Goal: Task Accomplishment & Management: Manage account settings

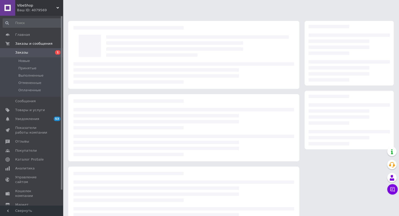
scroll to position [23, 0]
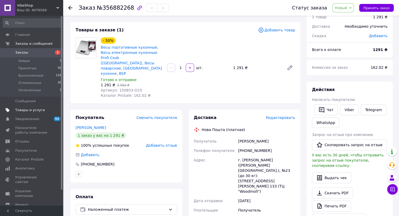
click at [34, 111] on span "Товары и услуги" at bounding box center [30, 110] width 30 height 5
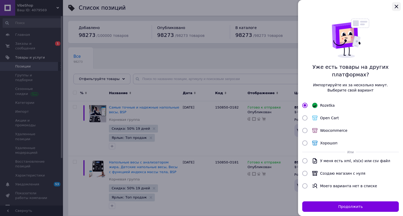
click at [395, 5] on icon "Закрыть" at bounding box center [395, 6] width 3 height 3
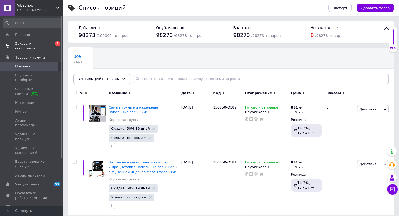
click at [37, 43] on span "Заказы и сообщения" at bounding box center [31, 45] width 33 height 9
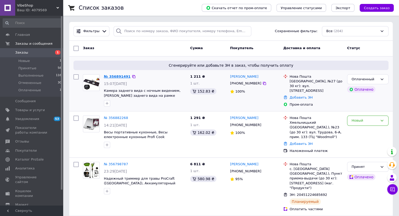
click at [116, 77] on link "№ 356891491" at bounding box center [117, 77] width 27 height 4
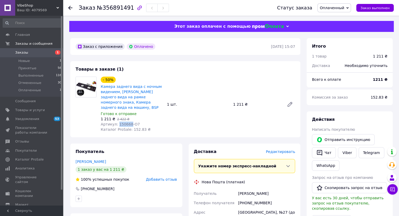
drag, startPoint x: 117, startPoint y: 121, endPoint x: 128, endPoint y: 120, distance: 10.7
click at [128, 122] on span "Артикул: 150668-O7" at bounding box center [120, 124] width 39 height 4
copy span "150668"
drag, startPoint x: 232, startPoint y: 104, endPoint x: 243, endPoint y: 105, distance: 10.6
click at [243, 105] on div "1 211 ₴" at bounding box center [256, 104] width 51 height 7
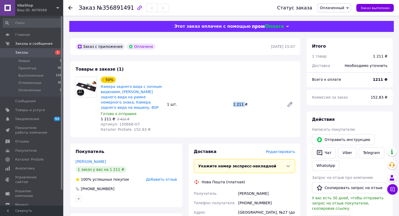
copy div "1 211"
drag, startPoint x: 129, startPoint y: 126, endPoint x: 139, endPoint y: 127, distance: 10.0
click at [139, 128] on span "Каталог ProSale: 152.83 ₴" at bounding box center [126, 130] width 50 height 4
copy span "152.83"
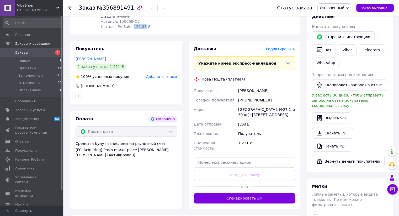
scroll to position [105, 0]
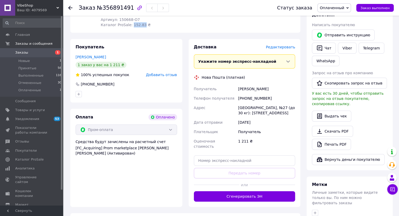
drag, startPoint x: 241, startPoint y: 85, endPoint x: 269, endPoint y: 87, distance: 28.1
click at [269, 87] on div "[PERSON_NAME]" at bounding box center [266, 88] width 59 height 9
copy div "[PERSON_NAME]"
drag, startPoint x: 237, startPoint y: 97, endPoint x: 267, endPoint y: 96, distance: 29.6
click at [267, 97] on div "[PHONE_NUMBER]" at bounding box center [266, 98] width 59 height 9
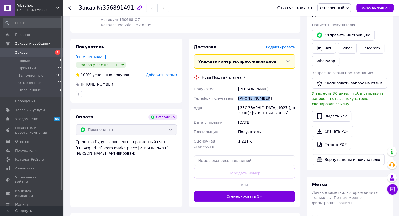
copy div "[PHONE_NUMBER]"
click at [332, 7] on span "Оплаченный" at bounding box center [331, 8] width 24 height 4
click at [328, 18] on li "Принят" at bounding box center [333, 18] width 33 height 8
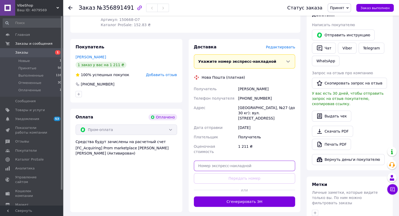
paste input "20451225184137"
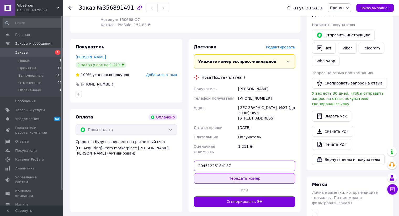
type input "20451225184137"
click at [215, 173] on button "Передать номер" at bounding box center [244, 178] width 101 height 10
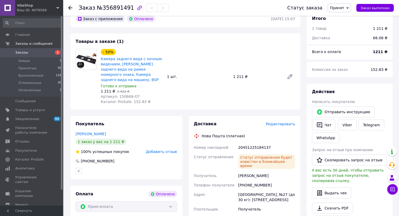
scroll to position [26, 0]
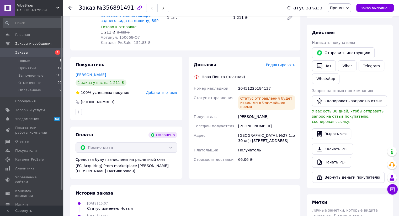
scroll to position [102, 0]
